Goal: Find specific page/section: Find specific page/section

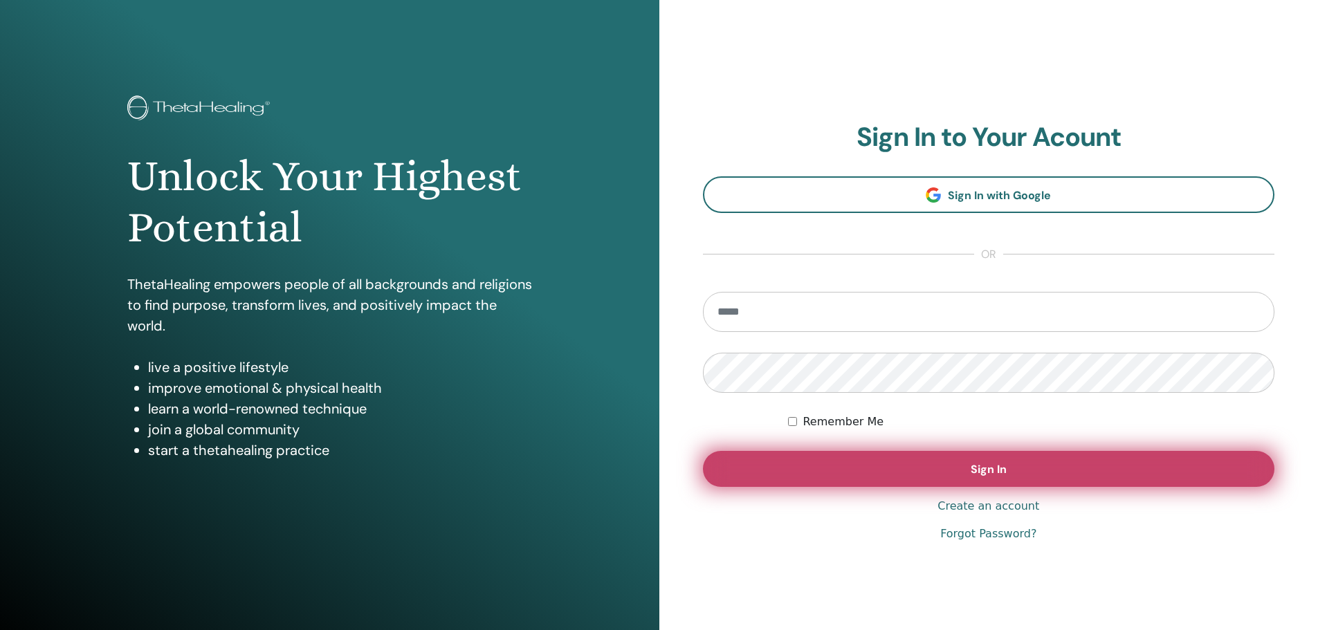
type input "**********"
click at [940, 480] on button "Sign In" at bounding box center [989, 469] width 572 height 36
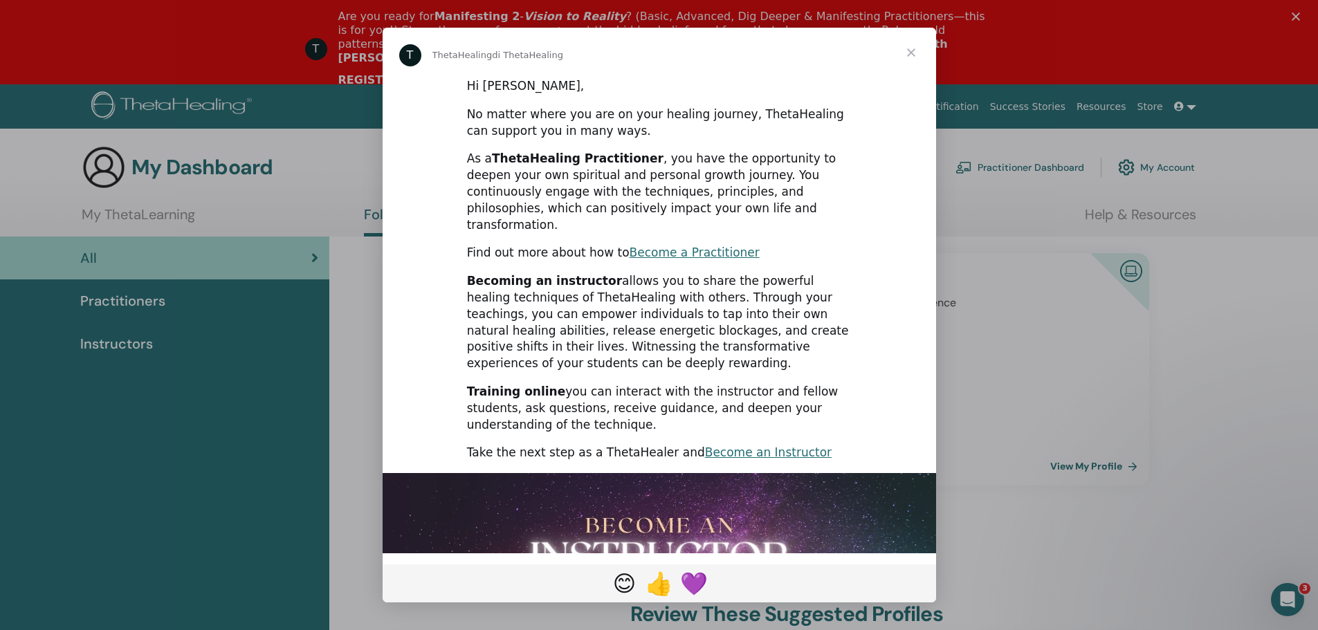
click at [914, 50] on span "Chiudi" at bounding box center [911, 53] width 50 height 50
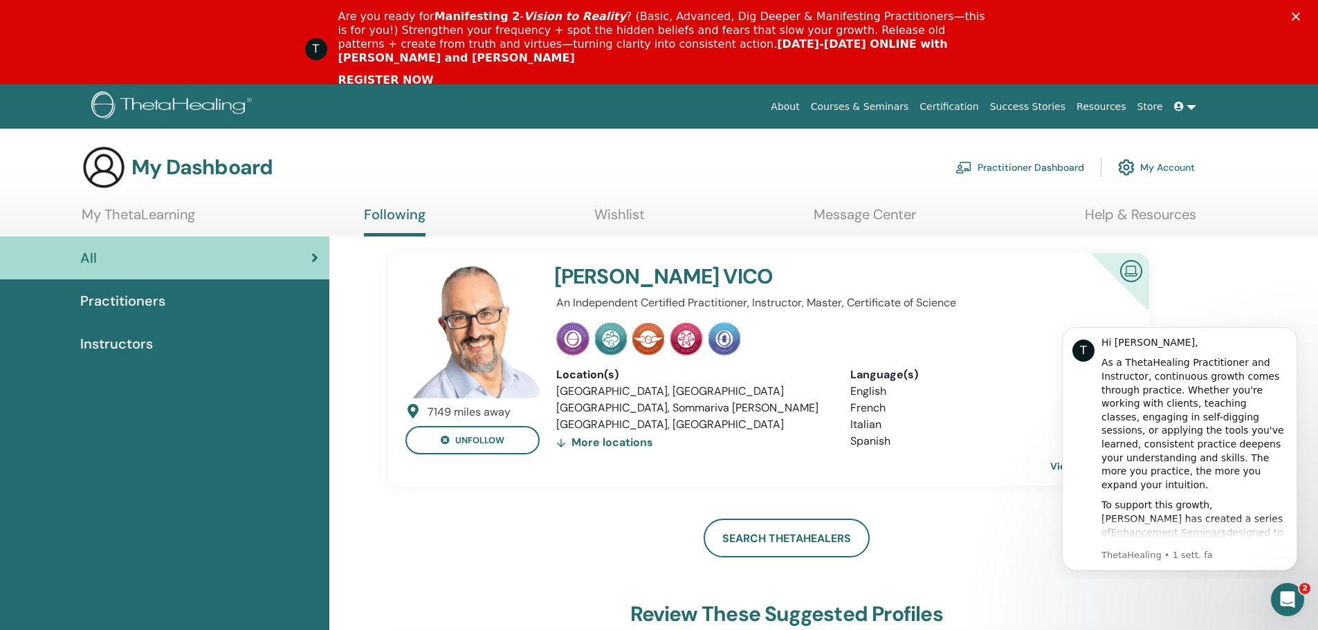
click at [649, 288] on h4 "[PERSON_NAME]" at bounding box center [790, 276] width 473 height 25
click at [527, 361] on img at bounding box center [472, 331] width 134 height 134
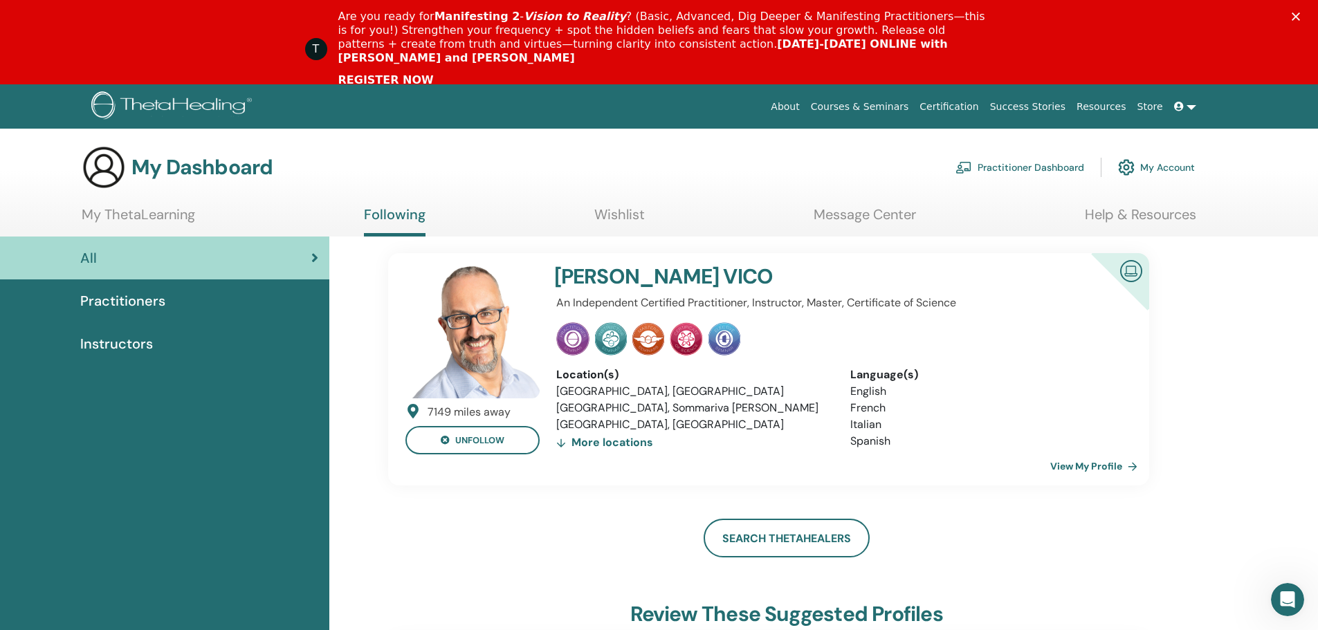
click at [1083, 469] on link "View My Profile" at bounding box center [1096, 466] width 93 height 28
